Goal: Information Seeking & Learning: Learn about a topic

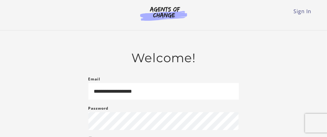
type input "**********"
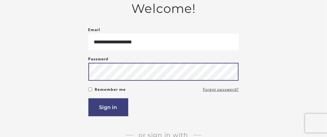
scroll to position [50, 0]
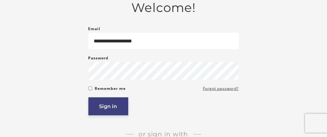
click at [114, 109] on button "Sign in" at bounding box center [108, 106] width 40 height 18
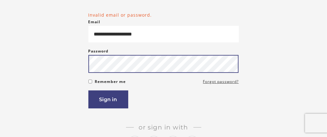
scroll to position [65, 0]
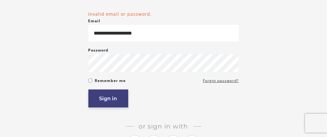
click at [118, 100] on button "Sign in" at bounding box center [108, 98] width 40 height 18
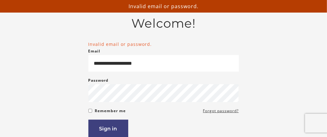
scroll to position [35, 0]
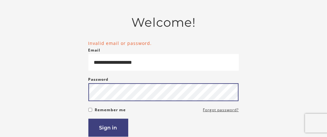
click at [88, 119] on button "Sign in" at bounding box center [108, 128] width 40 height 18
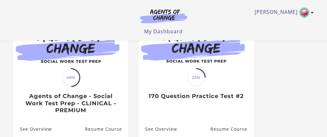
scroll to position [88, 0]
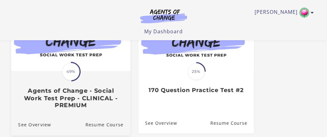
click at [101, 95] on h3 "Agents of Change - Social Work Test Prep - CLINICAL - PREMIUM" at bounding box center [70, 98] width 105 height 22
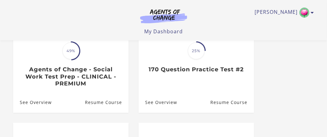
scroll to position [109, 0]
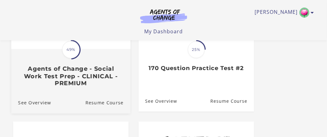
click at [91, 72] on h3 "Agents of Change - Social Work Test Prep - CLINICAL - PREMIUM" at bounding box center [70, 76] width 105 height 22
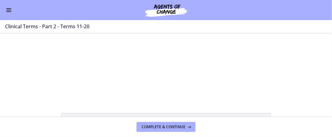
click at [7, 8] on span "Enable menu" at bounding box center [8, 8] width 5 height 1
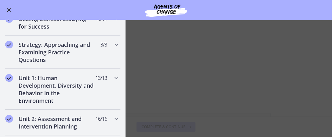
scroll to position [85, 0]
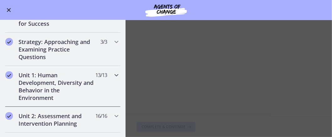
click at [113, 73] on icon "Chapters" at bounding box center [117, 75] width 8 height 8
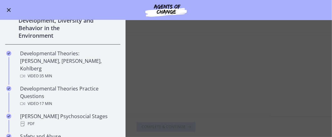
scroll to position [148, 0]
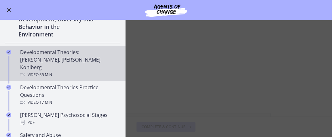
click at [85, 58] on div "Developmental Theories: Erikson, Piaget, Kohlberg Video · 35 min" at bounding box center [69, 63] width 98 height 30
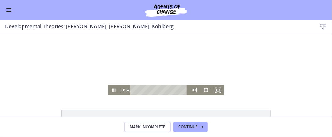
scroll to position [3, 0]
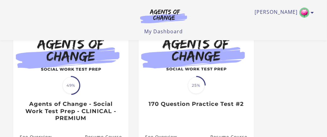
scroll to position [73, 0]
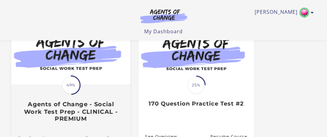
click at [97, 110] on h3 "Agents of Change - Social Work Test Prep - CLINICAL - PREMIUM" at bounding box center [70, 112] width 105 height 22
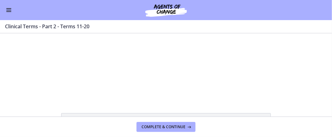
click at [11, 10] on button "Enable menu" at bounding box center [9, 10] width 8 height 8
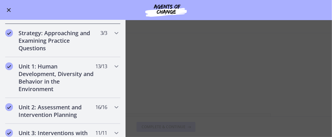
scroll to position [98, 0]
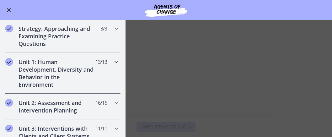
click at [44, 69] on h2 "Unit 1: Human Development, Diversity and Behavior in the Environment" at bounding box center [57, 73] width 77 height 30
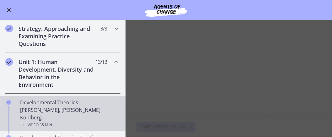
click at [39, 106] on div "Developmental Theories: Erikson, Piaget, Kohlberg Video · 35 min" at bounding box center [69, 114] width 98 height 30
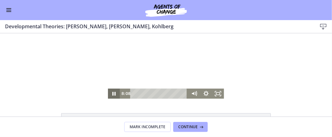
click at [113, 92] on icon "Pause" at bounding box center [113, 93] width 3 height 4
click at [110, 91] on icon "Play Video" at bounding box center [115, 93] width 12 height 10
click at [112, 95] on icon "Pause" at bounding box center [113, 93] width 3 height 4
click at [111, 97] on icon "Play Video" at bounding box center [114, 93] width 14 height 12
click at [109, 95] on icon "Pause" at bounding box center [114, 93] width 12 height 10
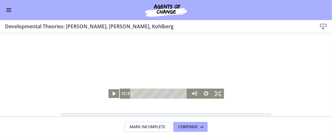
click at [113, 93] on icon "Play Video" at bounding box center [115, 93] width 12 height 10
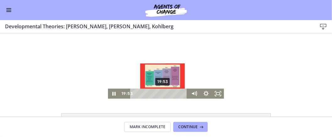
click at [161, 92] on div "19:53" at bounding box center [160, 93] width 51 height 10
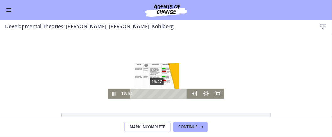
click at [155, 91] on div "15:47" at bounding box center [160, 93] width 51 height 10
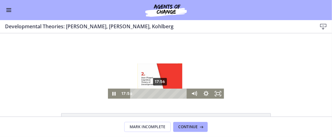
click at [158, 93] on div "17:56" at bounding box center [160, 93] width 51 height 10
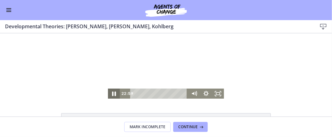
click at [113, 92] on icon "Pause" at bounding box center [114, 93] width 4 height 5
click at [113, 94] on icon "Play Video" at bounding box center [115, 93] width 4 height 5
click at [255, 69] on div "Click for sound @keyframes VOLUME_SMALL_WAVE_FLASH { 0% { opacity: 0; } 33% { o…" at bounding box center [166, 65] width 332 height 65
click at [141, 40] on div at bounding box center [166, 65] width 116 height 65
click at [216, 91] on icon "Fullscreen" at bounding box center [218, 93] width 14 height 12
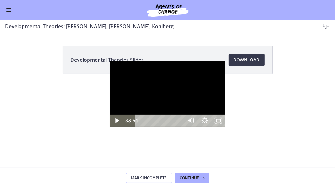
click at [109, 61] on div at bounding box center [167, 93] width 116 height 65
drag, startPoint x: 8, startPoint y: 9, endPoint x: 79, endPoint y: 30, distance: 74.8
click at [109, 61] on div at bounding box center [167, 93] width 116 height 65
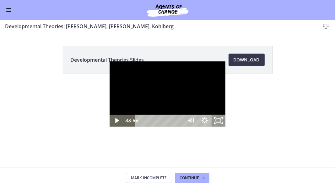
click at [227, 128] on icon "Unfullscreen" at bounding box center [218, 121] width 17 height 14
